Goal: Information Seeking & Learning: Learn about a topic

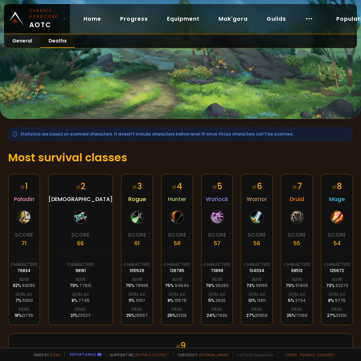
click at [55, 41] on link "Deaths" at bounding box center [57, 41] width 35 height 13
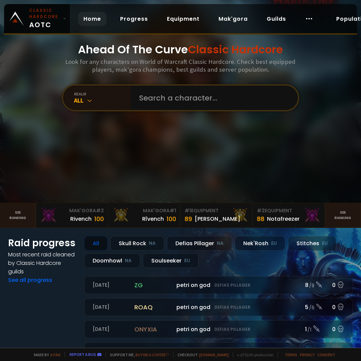
scroll to position [34, 0]
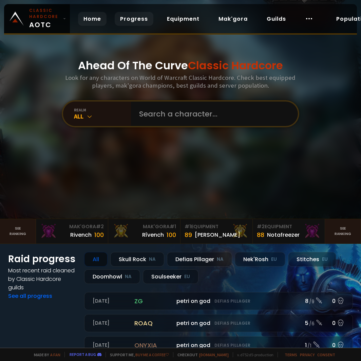
click at [127, 19] on link "Progress" at bounding box center [134, 19] width 39 height 14
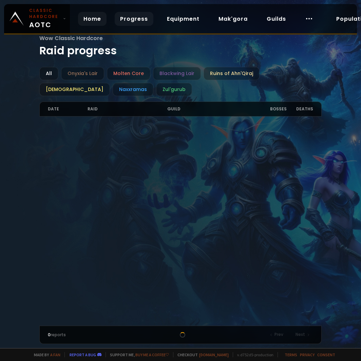
click at [98, 18] on link "Home" at bounding box center [92, 19] width 28 height 14
